Goal: Task Accomplishment & Management: Manage account settings

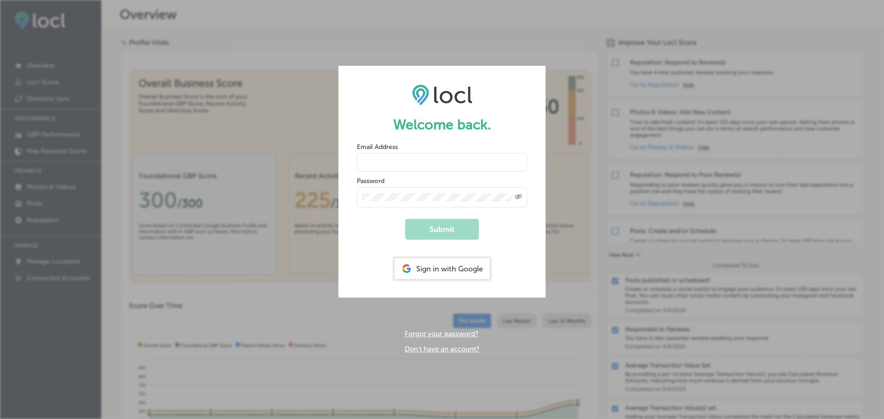
click at [523, 53] on div "Welcome back. Email Address Password Created with Sketch. Submit Sign in with G…" at bounding box center [442, 209] width 884 height 419
click at [425, 32] on div "Welcome back. Email Address Password Created with Sketch. Submit Sign in with G…" at bounding box center [442, 209] width 884 height 419
click at [512, 35] on div "Welcome back. Email Address Password Created with Sketch. Submit Sign in with G…" at bounding box center [442, 209] width 884 height 419
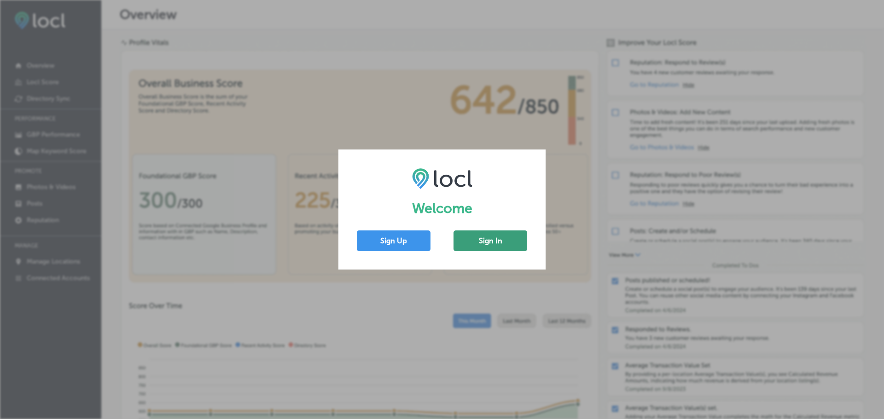
click at [509, 242] on button "Sign In" at bounding box center [491, 241] width 74 height 21
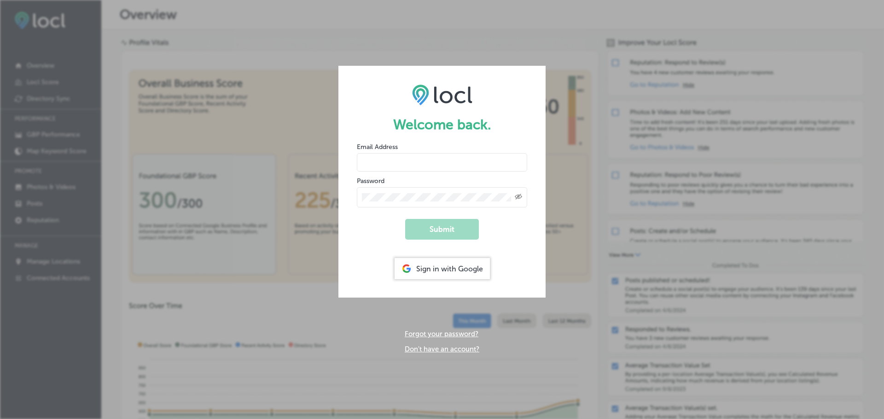
click at [449, 269] on div "Sign in with Google" at bounding box center [442, 268] width 95 height 21
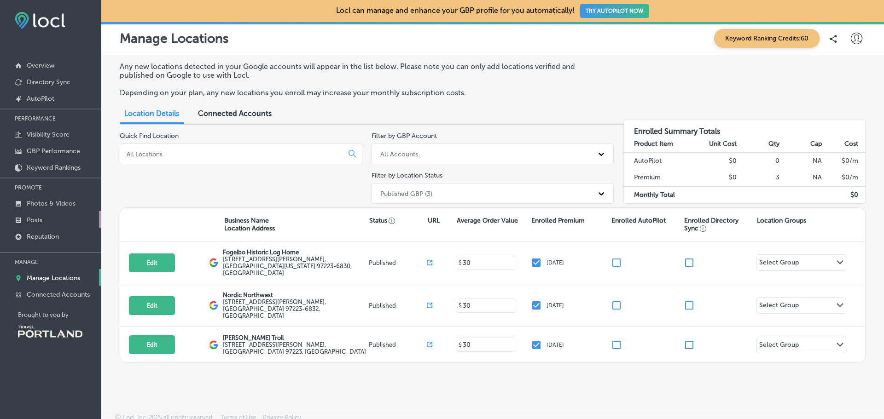
click at [35, 217] on p "Posts" at bounding box center [35, 220] width 16 height 8
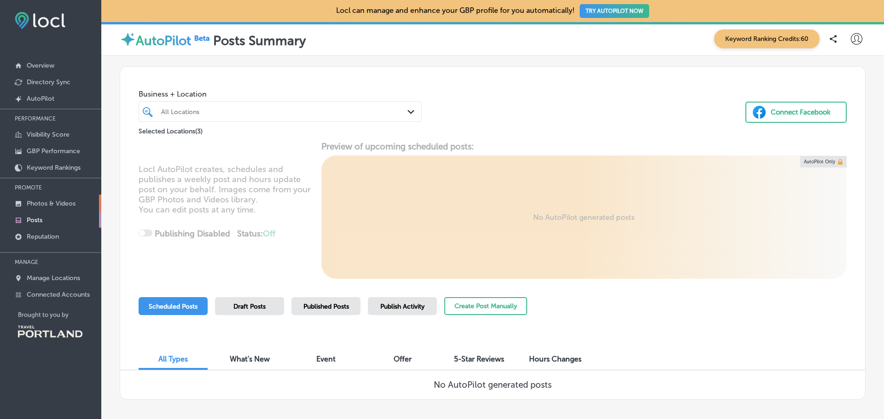
click at [31, 200] on p "Photos & Videos" at bounding box center [51, 204] width 49 height 8
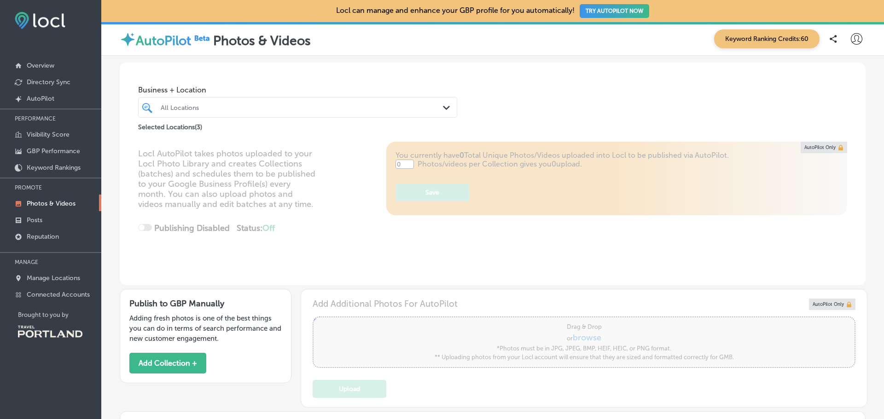
type input "5"
click at [36, 134] on p "Visibility Score" at bounding box center [48, 135] width 43 height 8
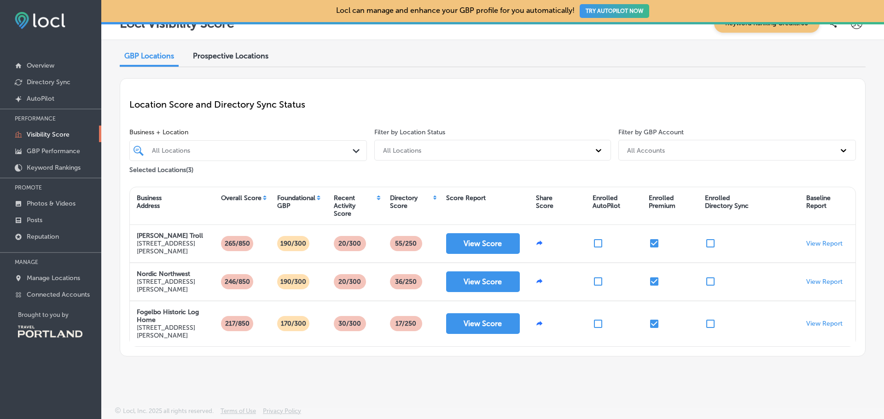
scroll to position [21, 0]
click at [52, 149] on p "GBP Performance" at bounding box center [53, 151] width 53 height 8
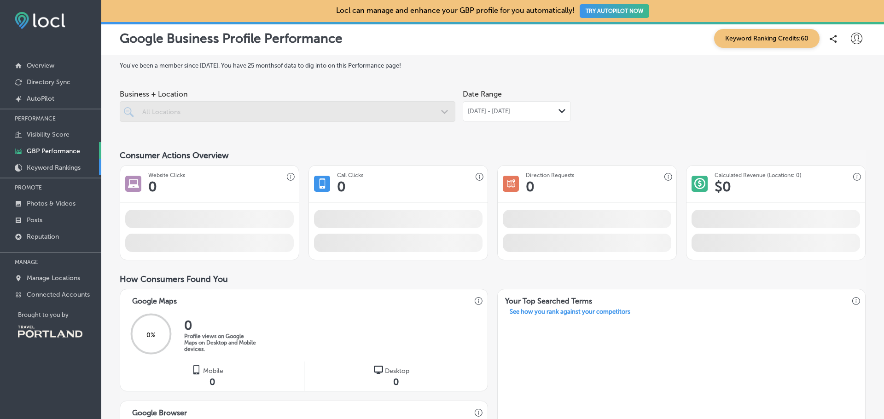
click at [48, 168] on p "Keyword Rankings" at bounding box center [54, 168] width 54 height 8
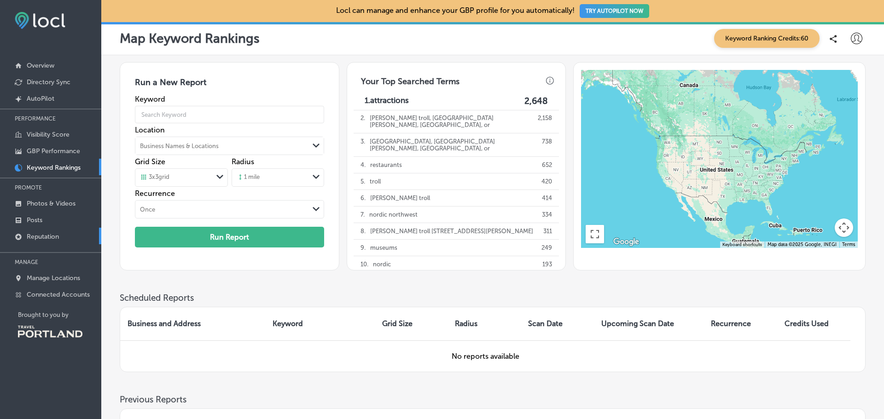
click at [39, 233] on p "Reputation" at bounding box center [43, 237] width 32 height 8
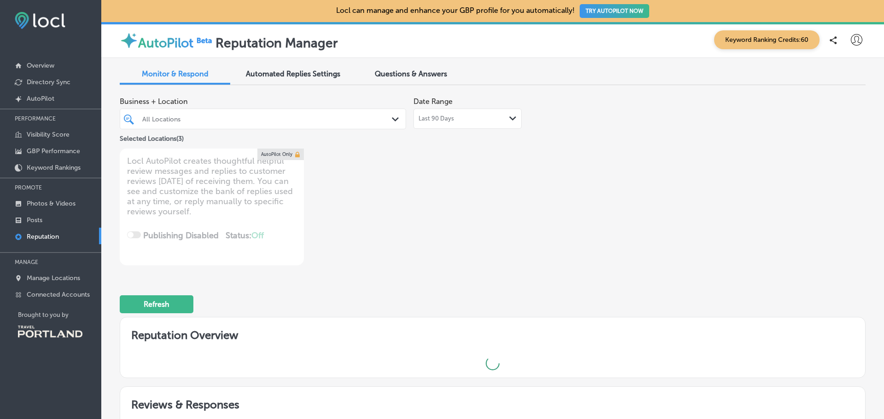
type textarea "x"
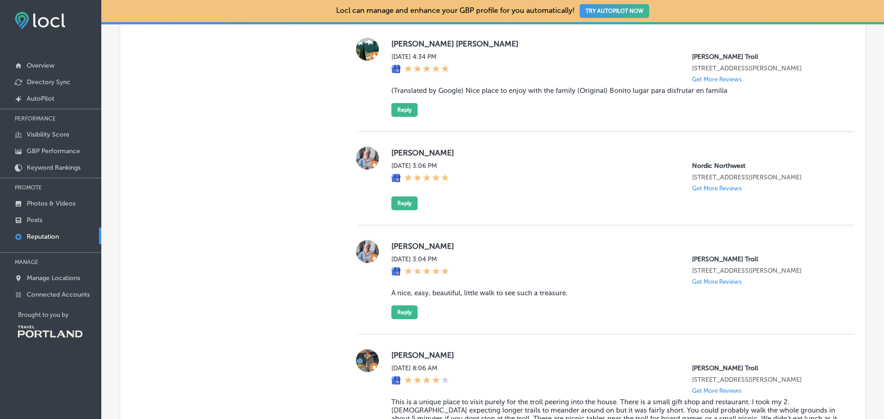
scroll to position [2306, 0]
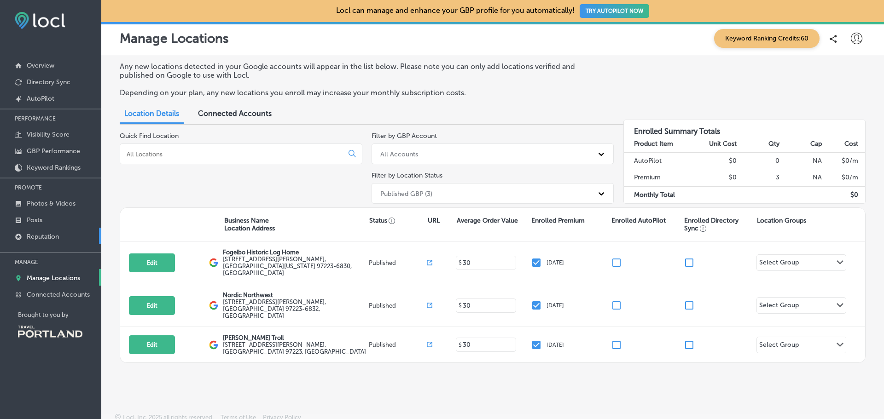
click at [41, 235] on p "Reputation" at bounding box center [43, 237] width 32 height 8
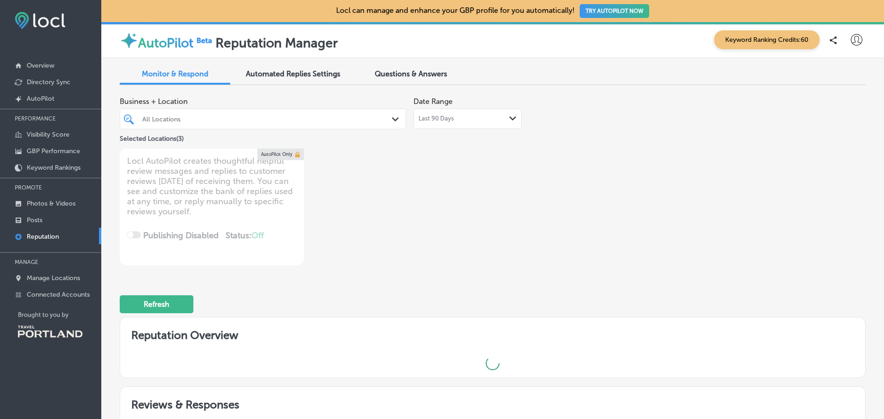
type textarea "x"
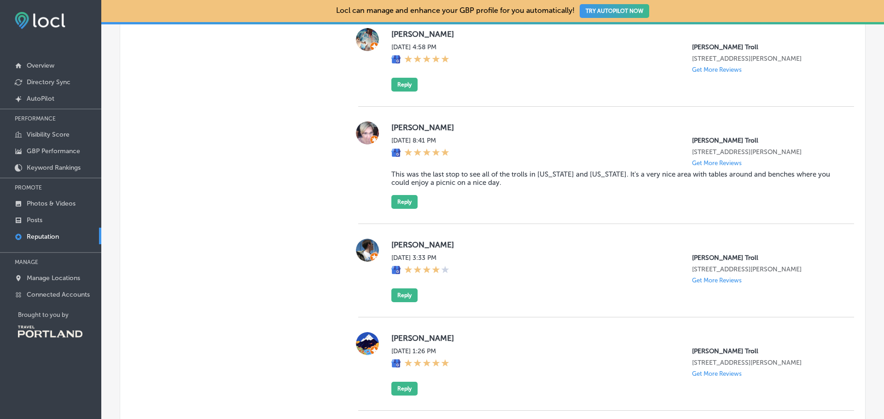
scroll to position [676, 0]
